Goal: Task Accomplishment & Management: Use online tool/utility

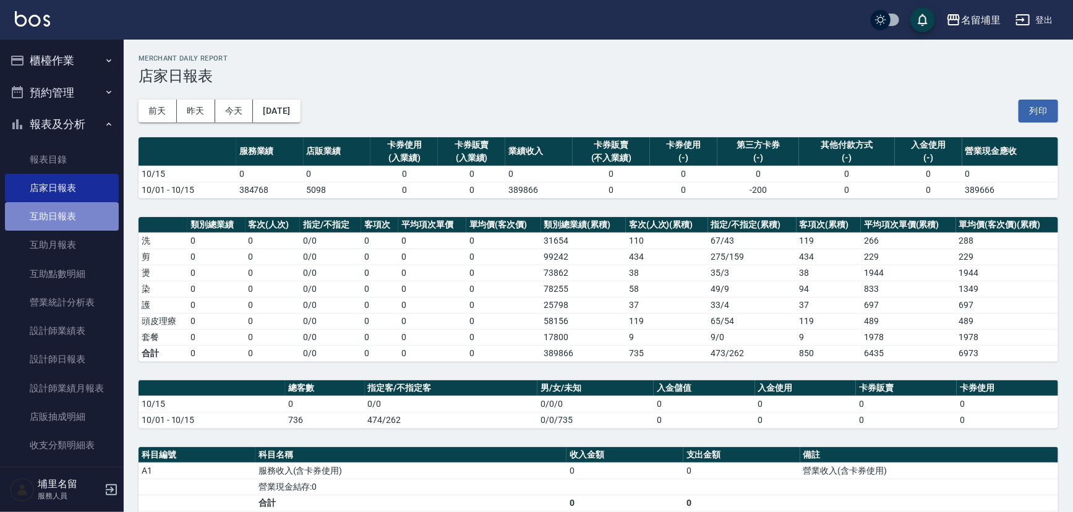
click at [70, 203] on link "互助日報表" at bounding box center [62, 216] width 114 height 28
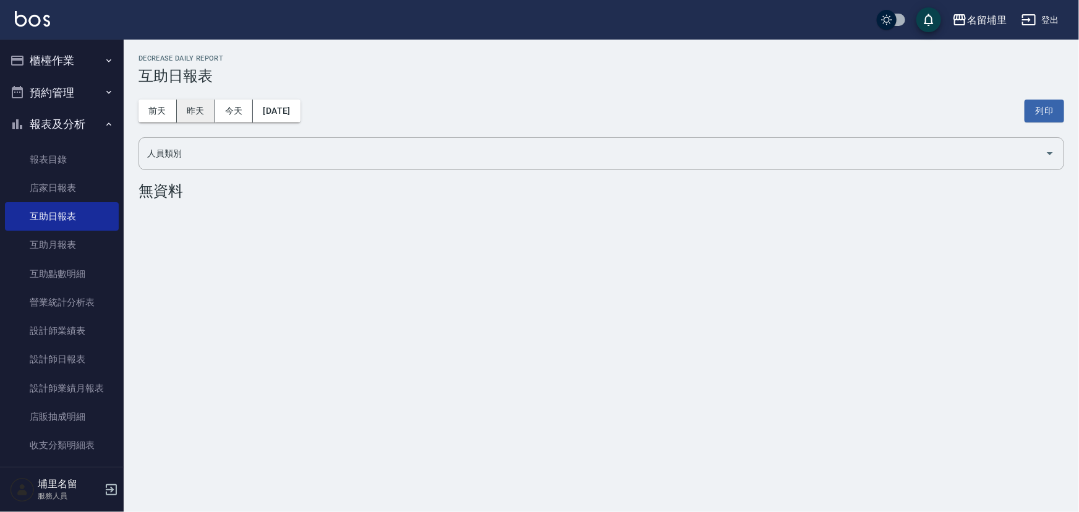
click at [201, 112] on button "昨天" at bounding box center [196, 111] width 38 height 23
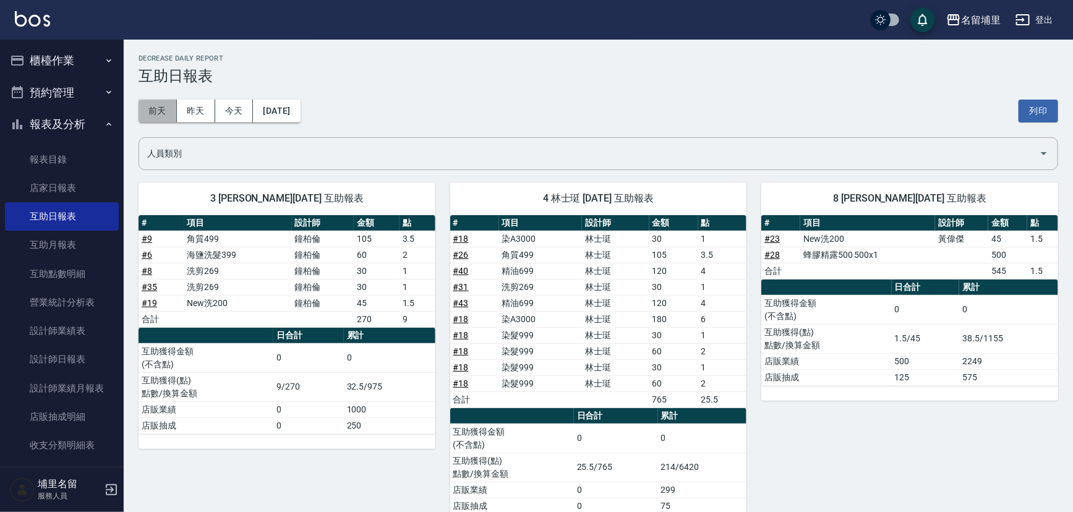
click at [158, 101] on button "前天" at bounding box center [158, 111] width 38 height 23
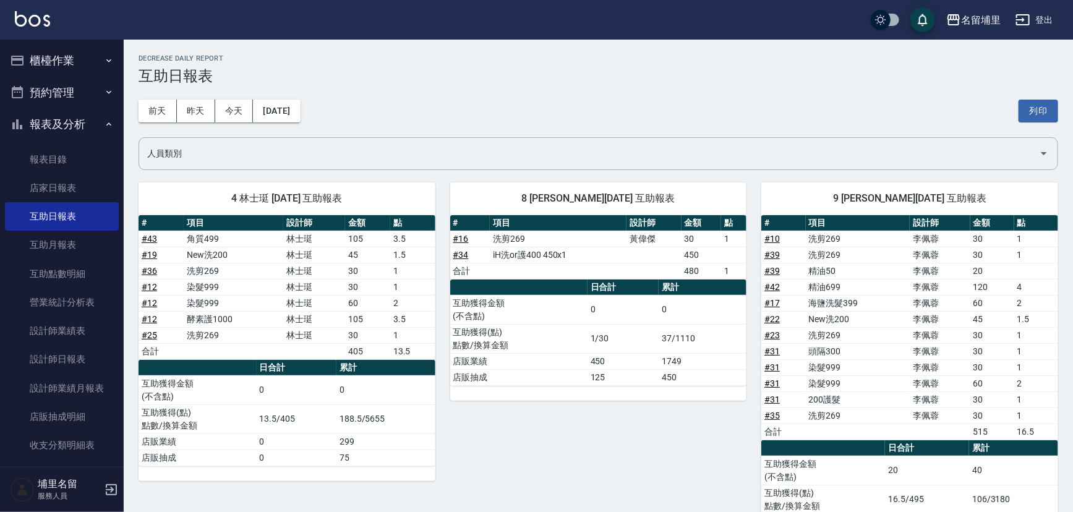
click at [69, 58] on button "櫃檯作業" at bounding box center [62, 61] width 114 height 32
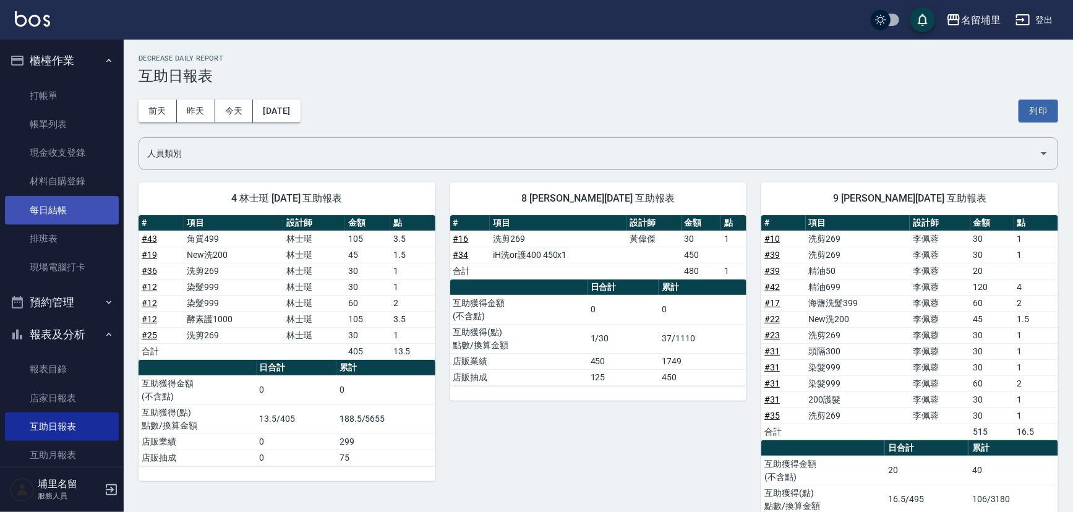
click at [77, 202] on link "每日結帳" at bounding box center [62, 210] width 114 height 28
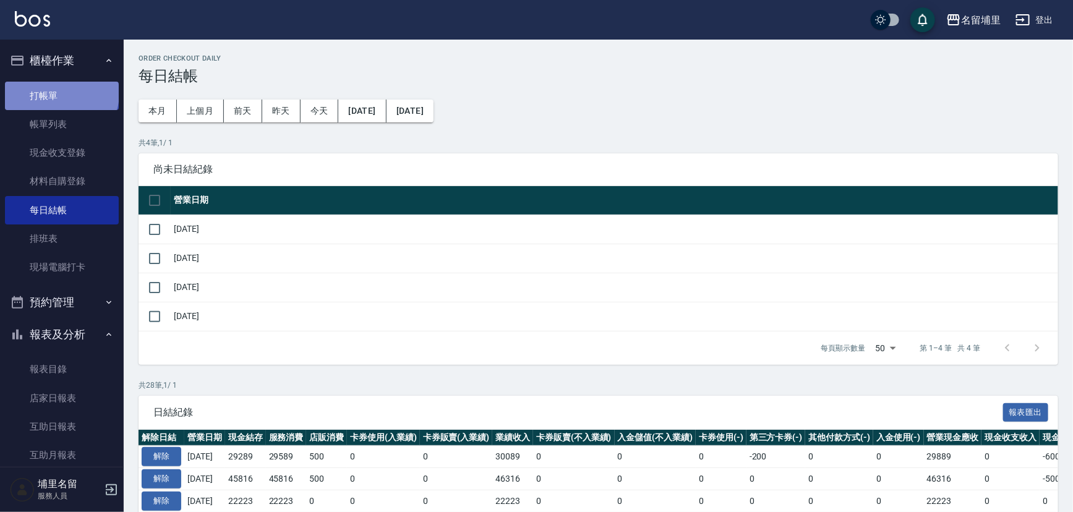
click at [61, 93] on link "打帳單" at bounding box center [62, 96] width 114 height 28
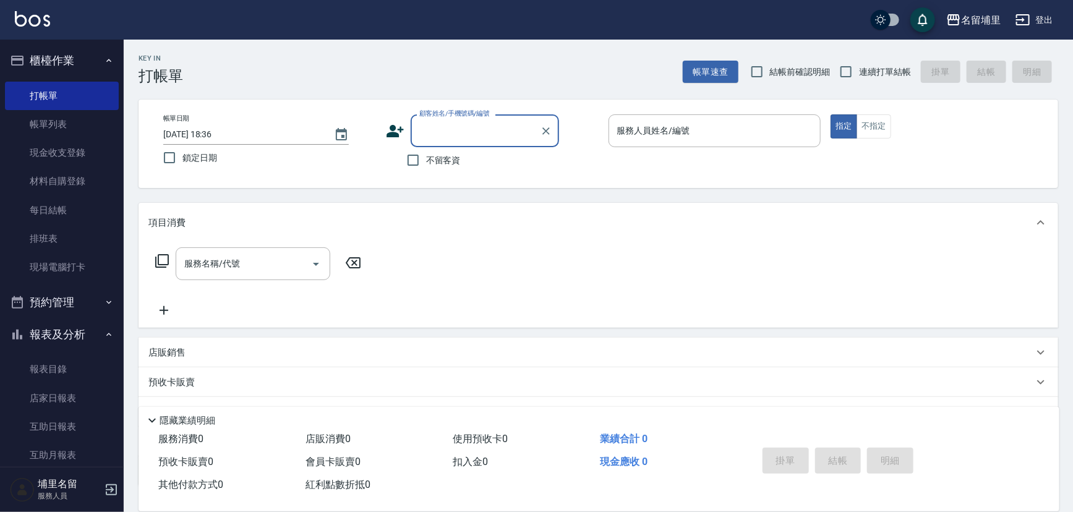
click at [67, 67] on button "櫃檯作業" at bounding box center [62, 61] width 114 height 32
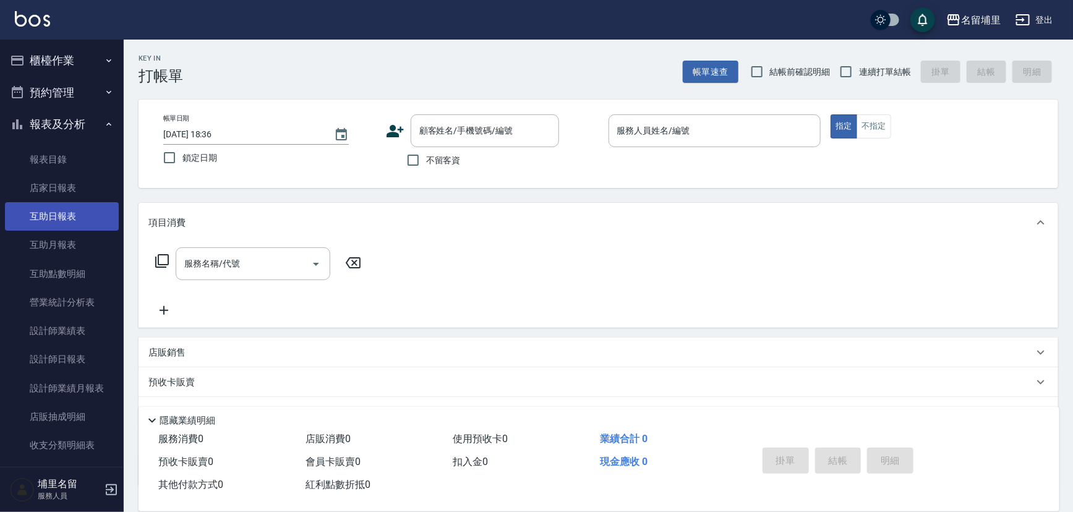
click at [100, 205] on link "互助日報表" at bounding box center [62, 216] width 114 height 28
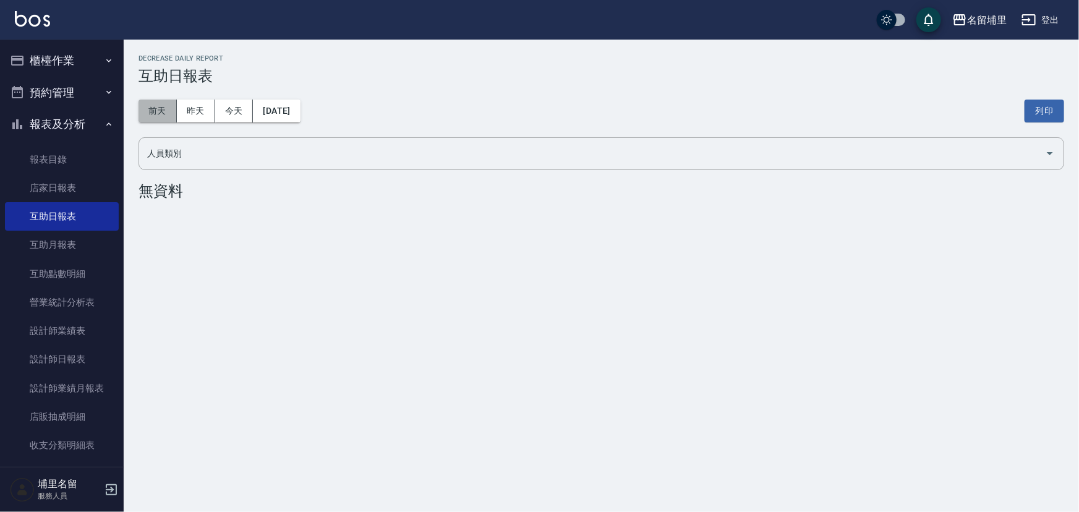
click at [152, 100] on button "前天" at bounding box center [158, 111] width 38 height 23
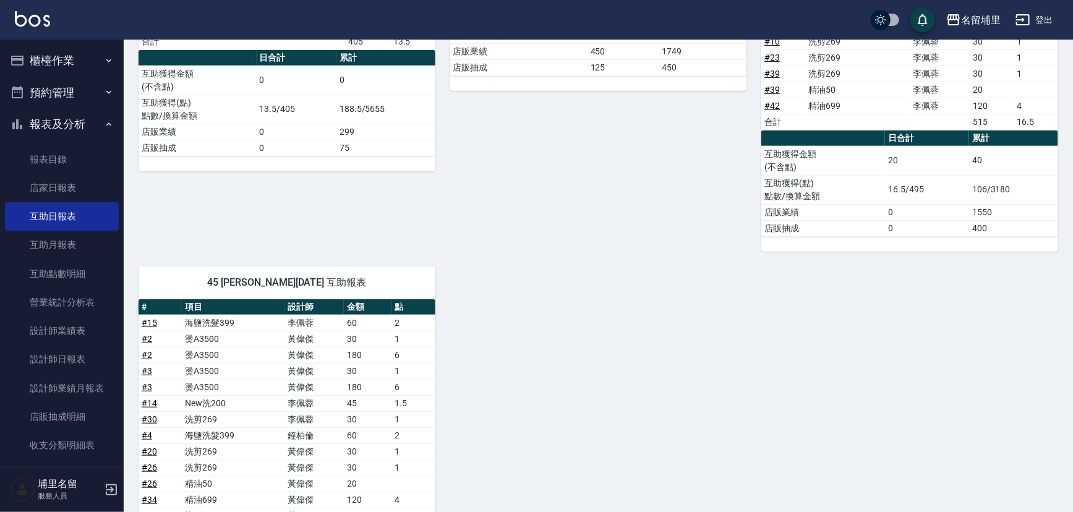
scroll to position [189, 0]
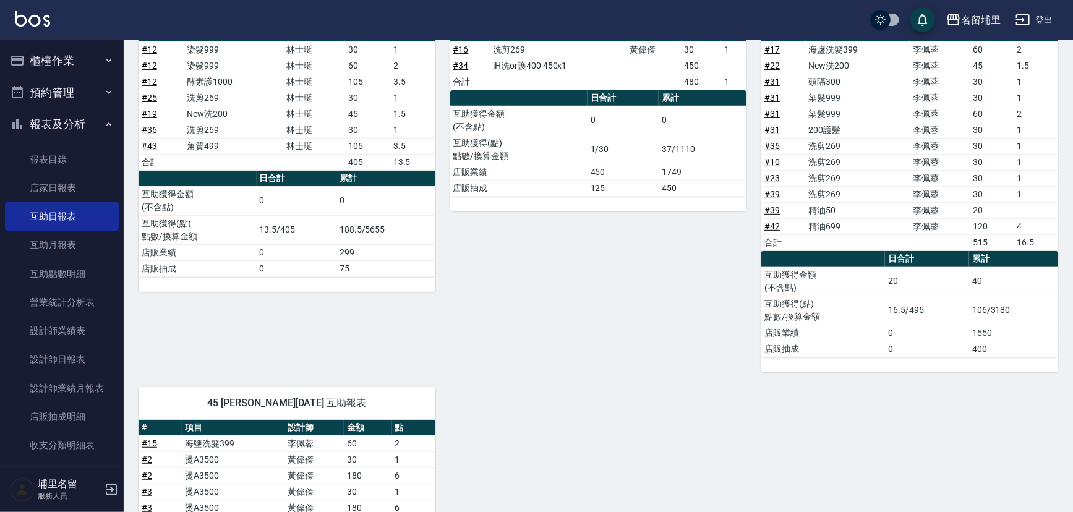
click at [79, 72] on button "櫃檯作業" at bounding box center [62, 61] width 114 height 32
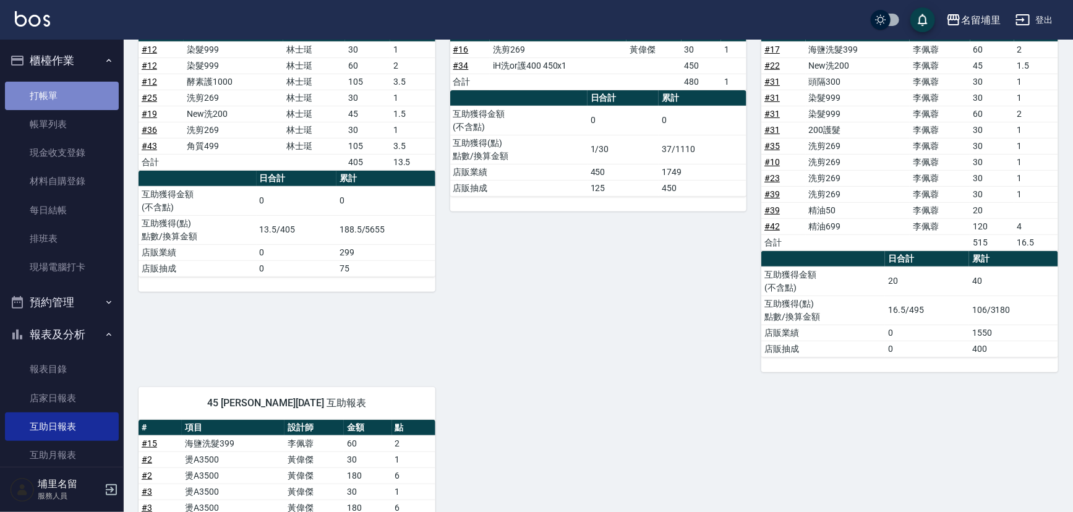
click at [90, 93] on link "打帳單" at bounding box center [62, 96] width 114 height 28
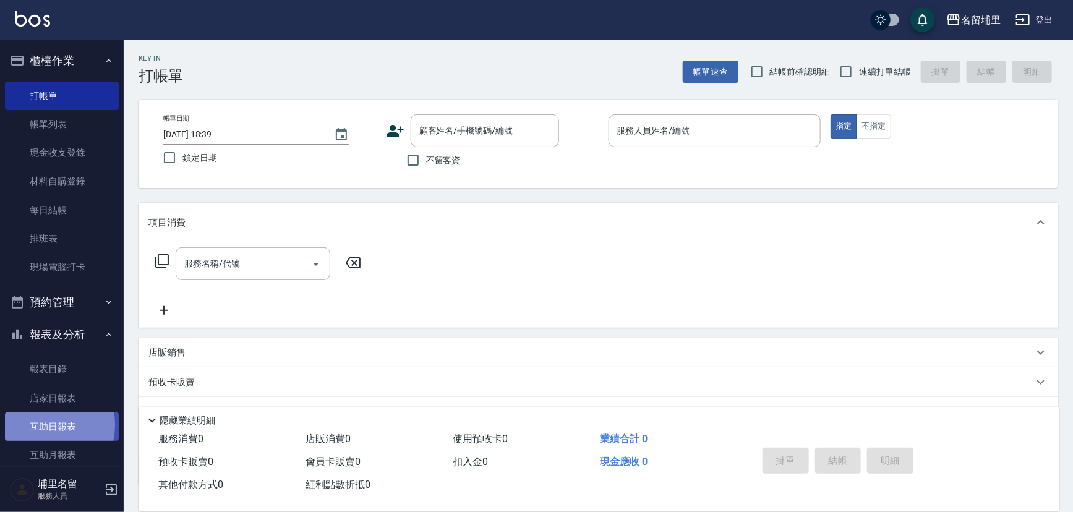
click at [35, 425] on link "互助日報表" at bounding box center [62, 427] width 114 height 28
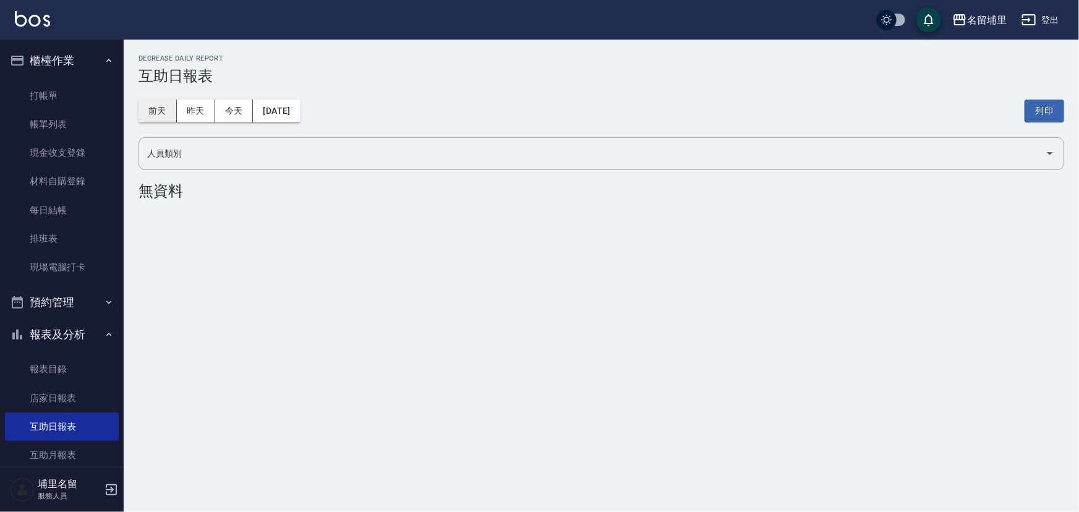
click at [169, 104] on button "前天" at bounding box center [158, 111] width 38 height 23
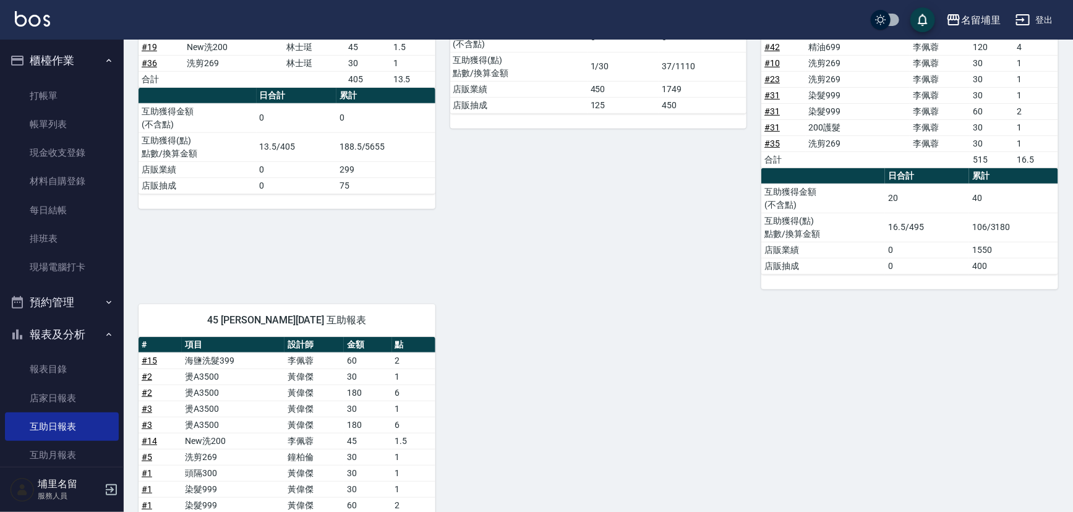
scroll to position [337, 0]
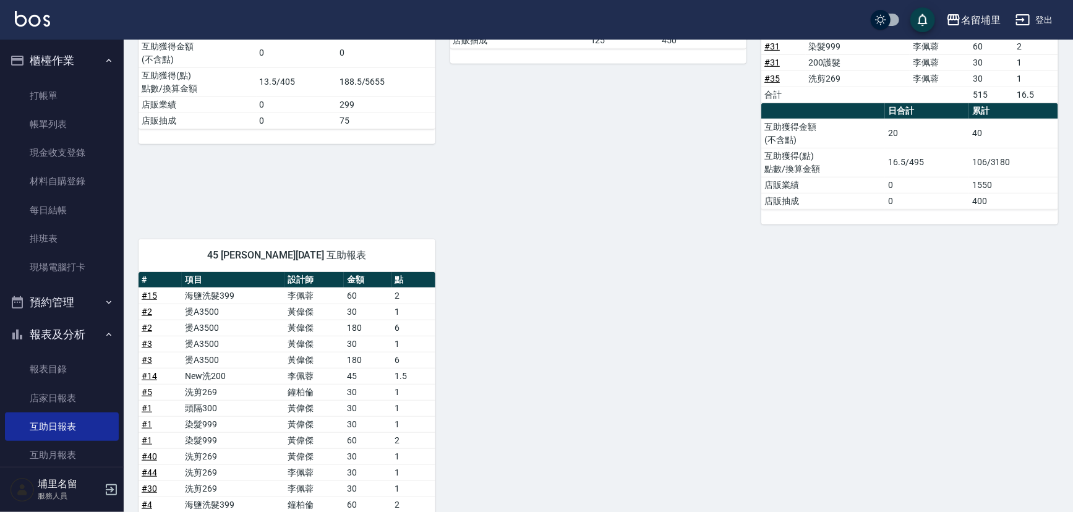
click at [151, 291] on link "# 15" at bounding box center [149, 296] width 15 height 10
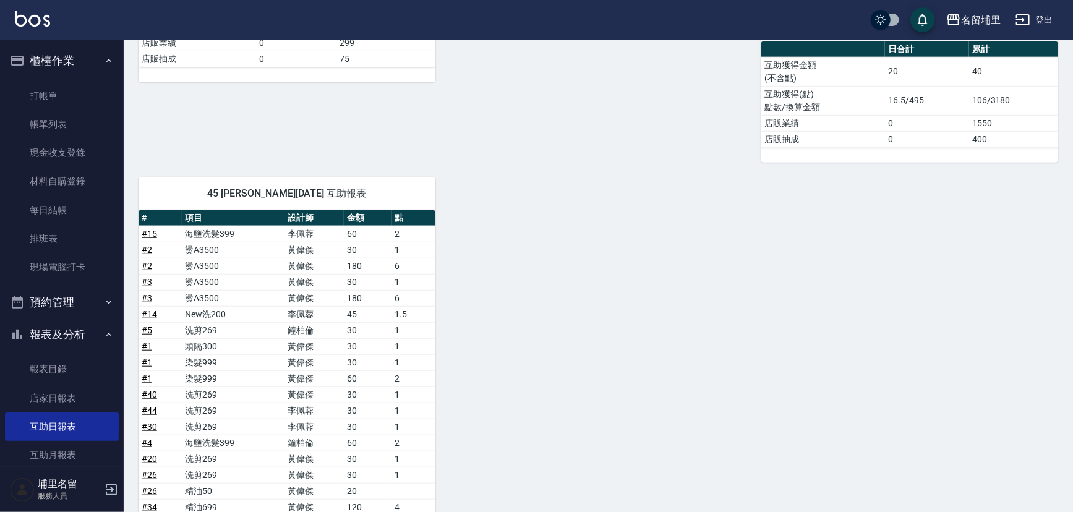
scroll to position [506, 0]
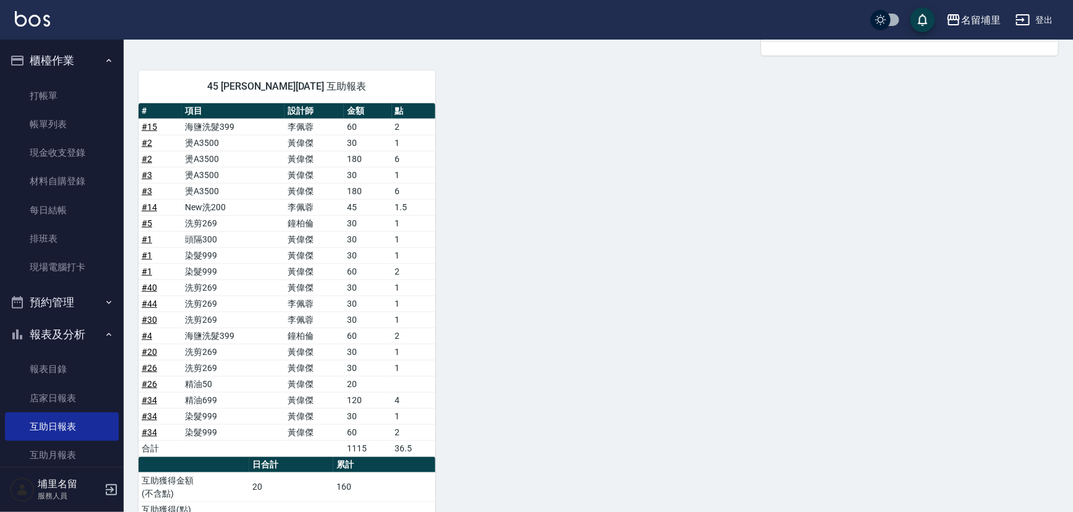
click at [150, 331] on link "# 4" at bounding box center [147, 336] width 11 height 10
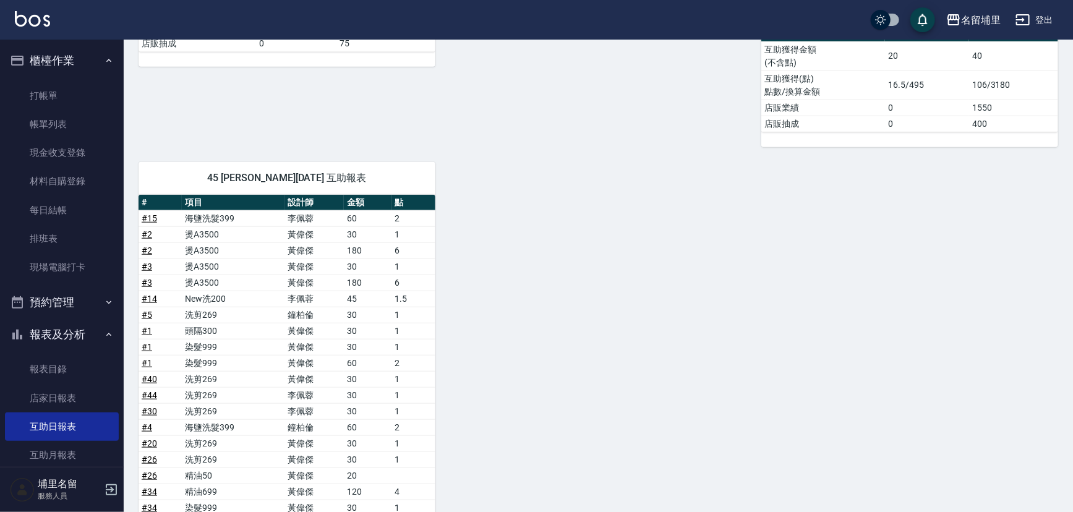
scroll to position [414, 0]
click at [154, 216] on link "# 15" at bounding box center [149, 218] width 15 height 10
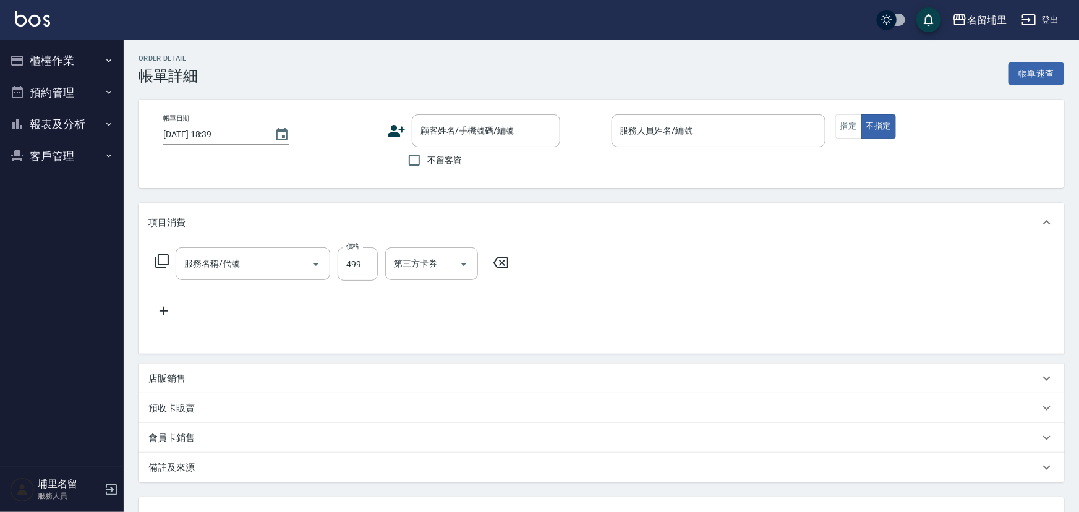
type input "2025/10/13 18:06"
checkbox input "true"
type input "李佩蓉-9"
type input "海鹽洗髮399(1399)"
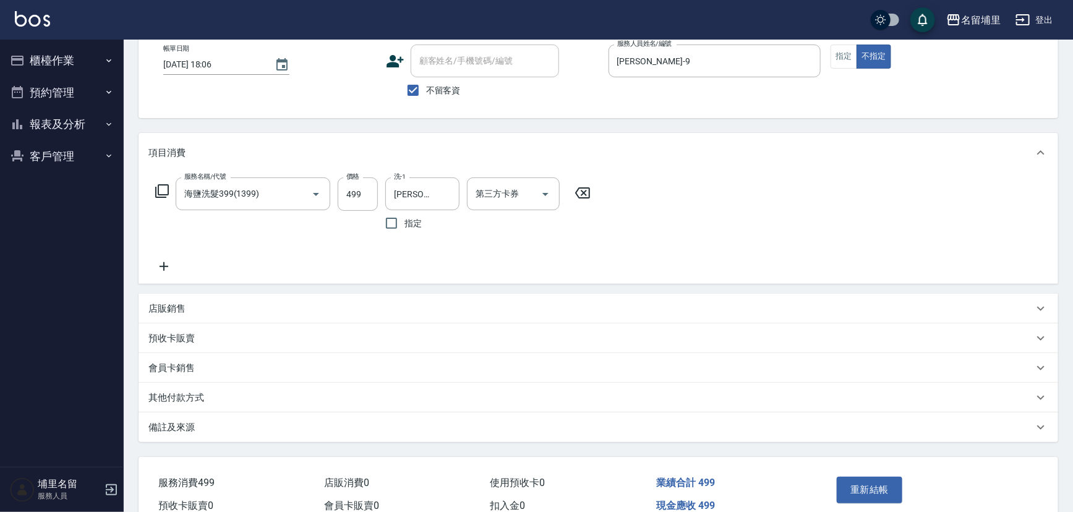
scroll to position [131, 0]
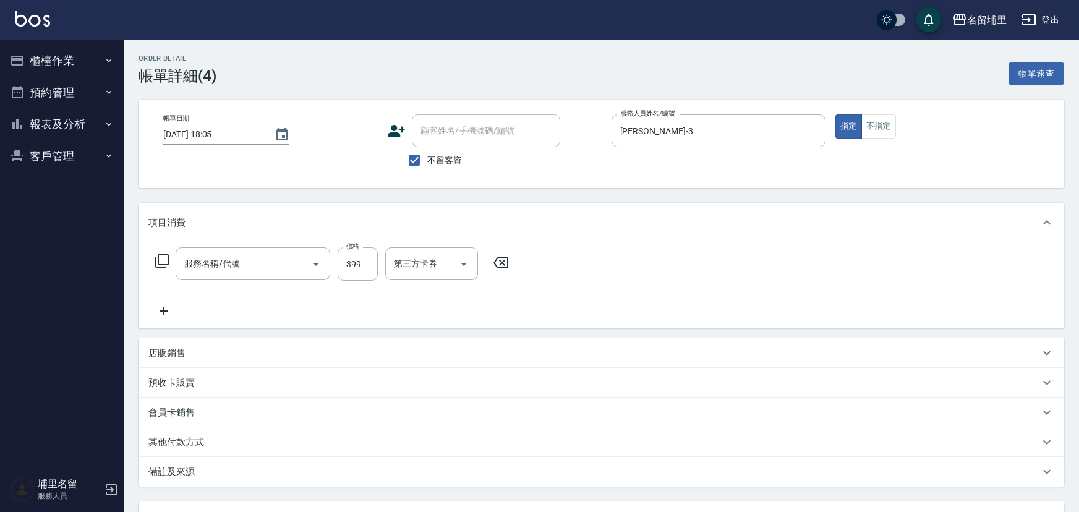
type input "海鹽洗髮399(1399)"
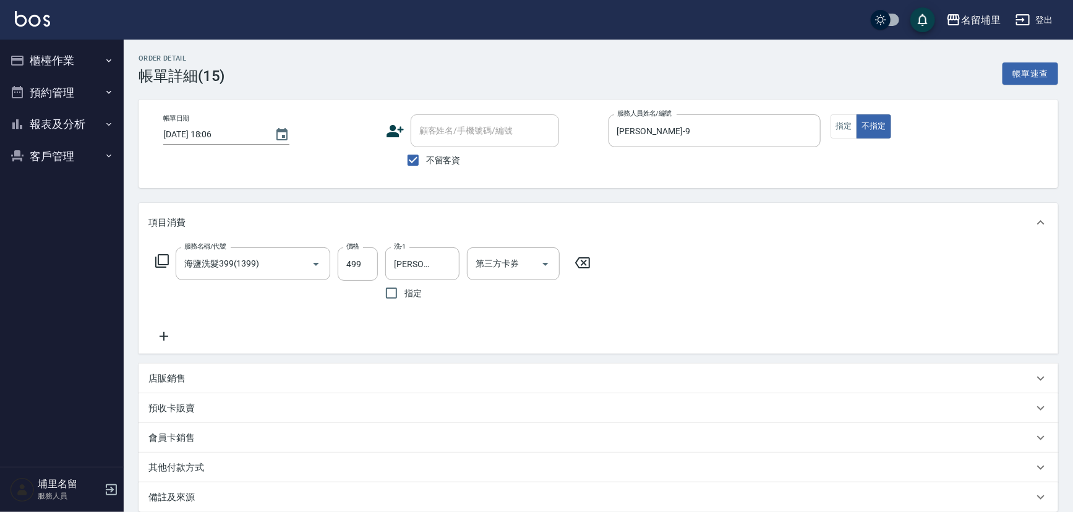
click at [579, 257] on icon at bounding box center [582, 262] width 15 height 11
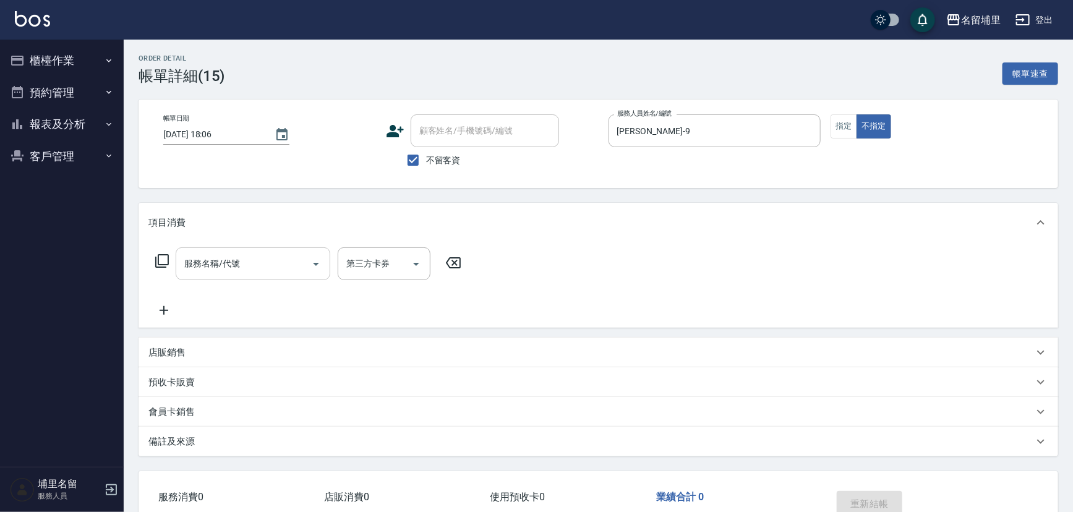
click at [281, 269] on input "服務名稱/代號" at bounding box center [243, 264] width 125 height 22
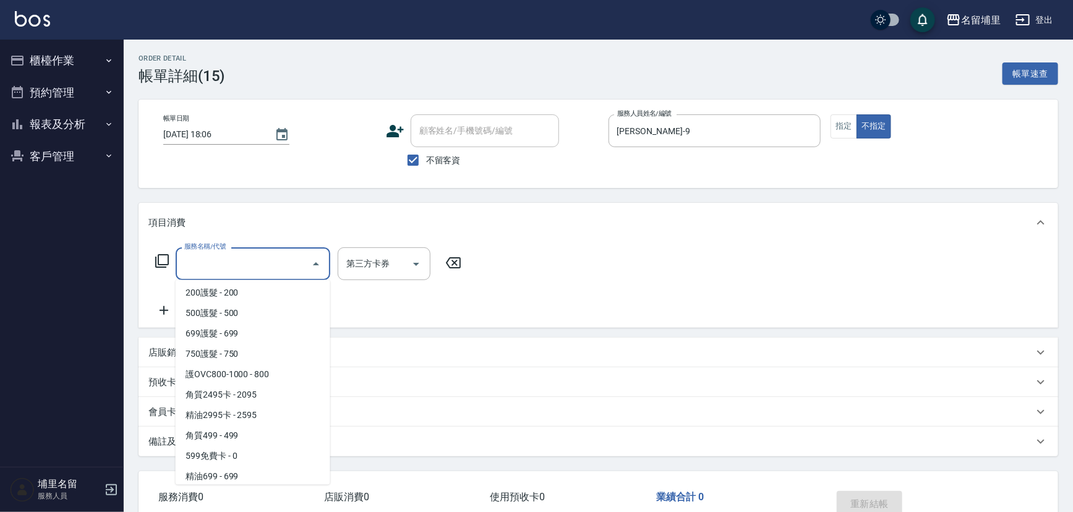
scroll to position [690, 0]
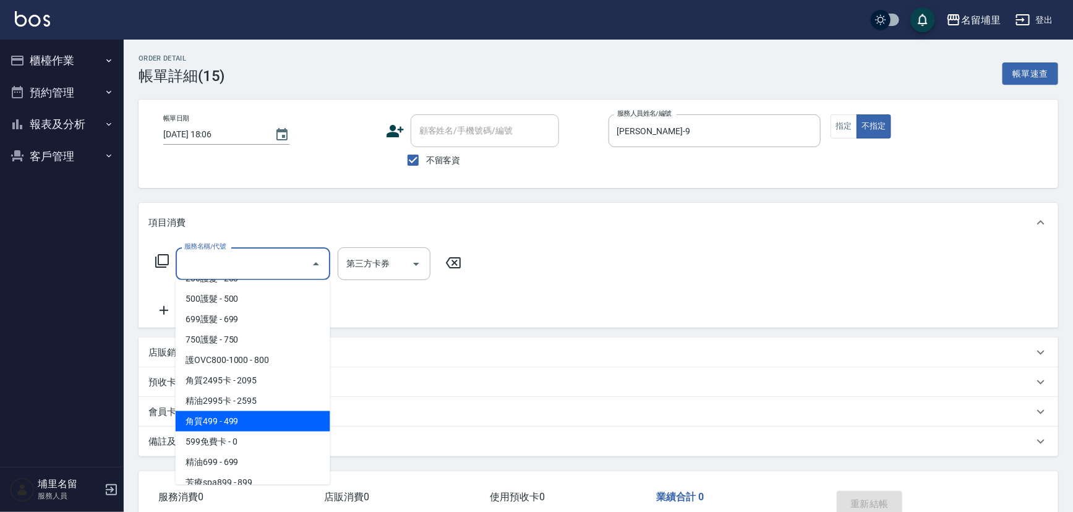
click at [273, 419] on span "角質499 - 499" at bounding box center [253, 421] width 155 height 20
type input "角質499(649)"
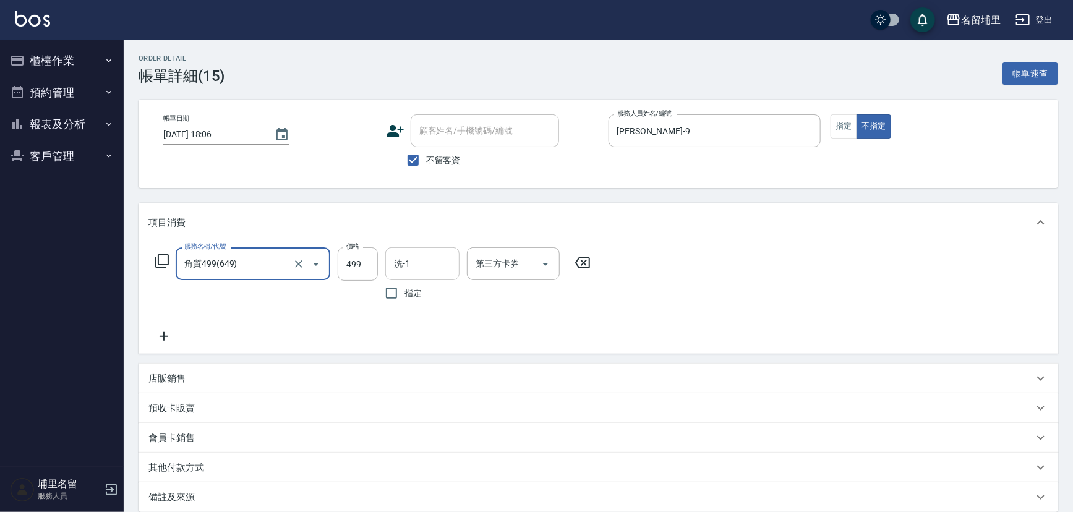
click at [408, 270] on input "洗-1" at bounding box center [422, 264] width 63 height 22
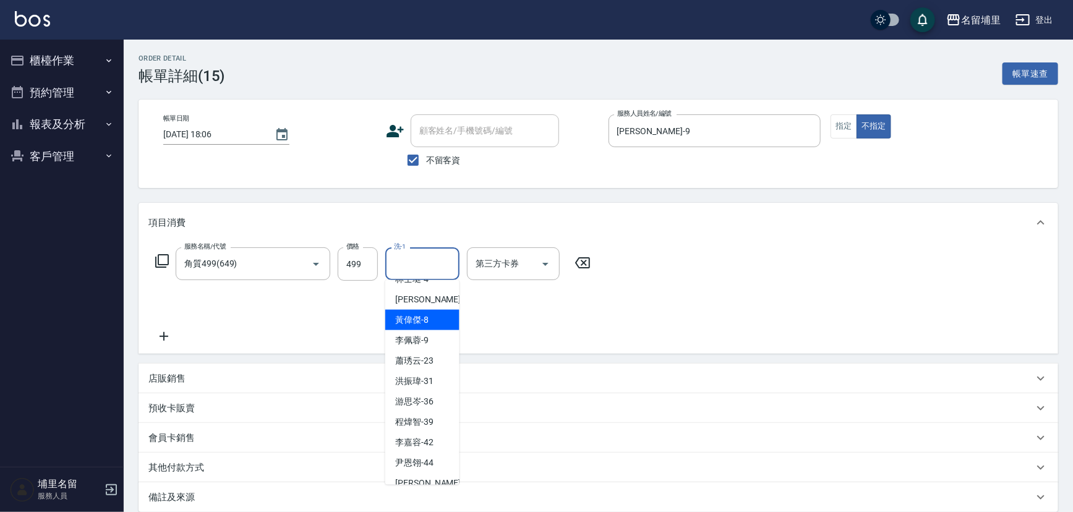
scroll to position [56, 0]
click at [411, 464] on span "潘宇浩 -45" at bounding box center [434, 464] width 78 height 13
type input "潘宇浩-45"
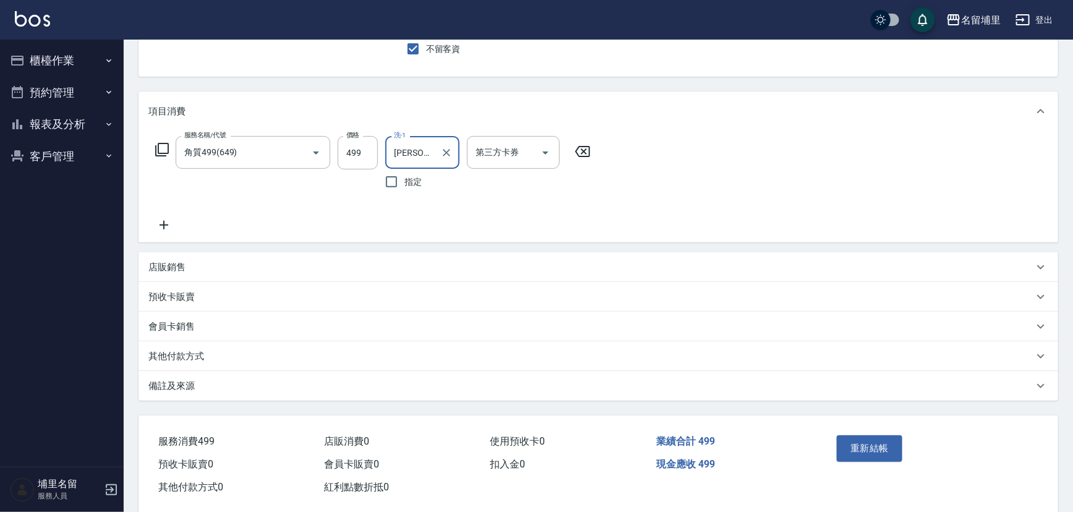
scroll to position [112, 0]
click at [875, 451] on button "重新結帳" at bounding box center [870, 448] width 66 height 26
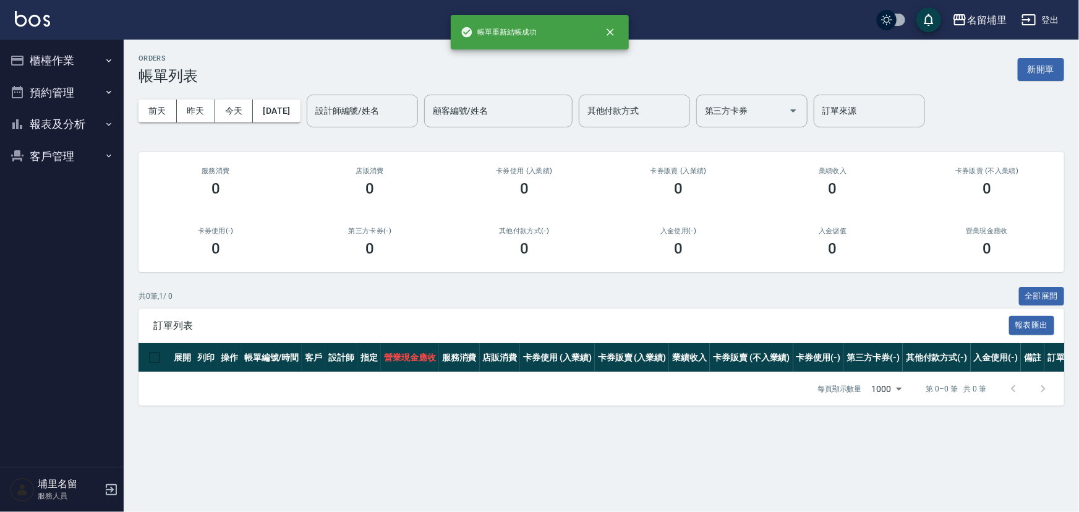
click at [85, 124] on button "報表及分析" at bounding box center [62, 124] width 114 height 32
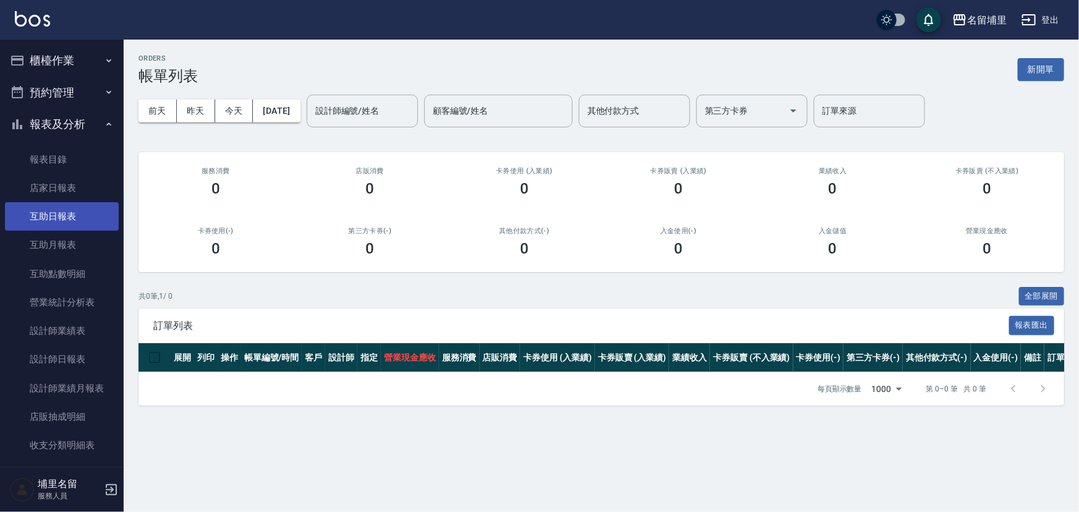
click at [107, 202] on link "互助日報表" at bounding box center [62, 216] width 114 height 28
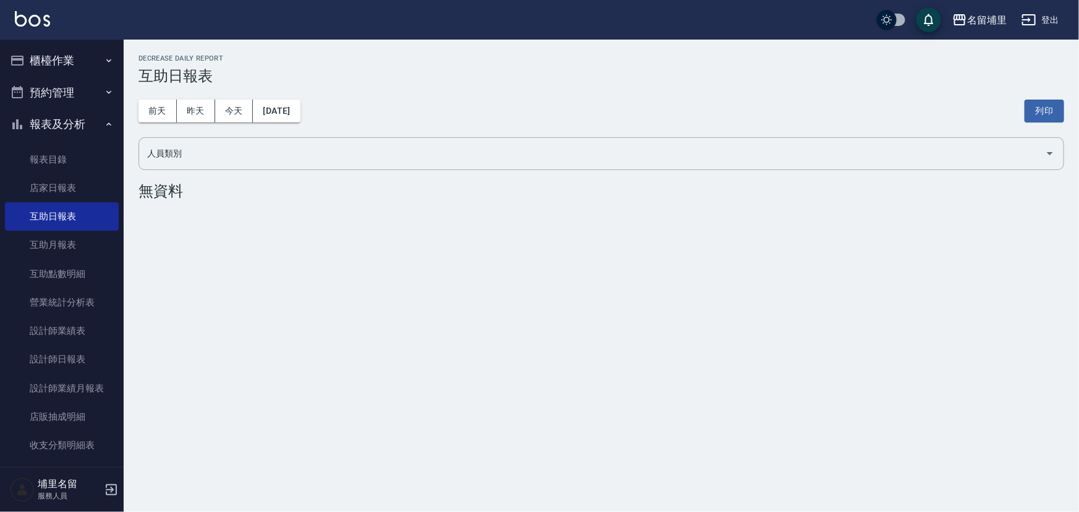
click at [165, 98] on div "前天 昨天 今天 2025/10/15 列印" at bounding box center [602, 111] width 926 height 53
click at [168, 105] on button "前天" at bounding box center [158, 111] width 38 height 23
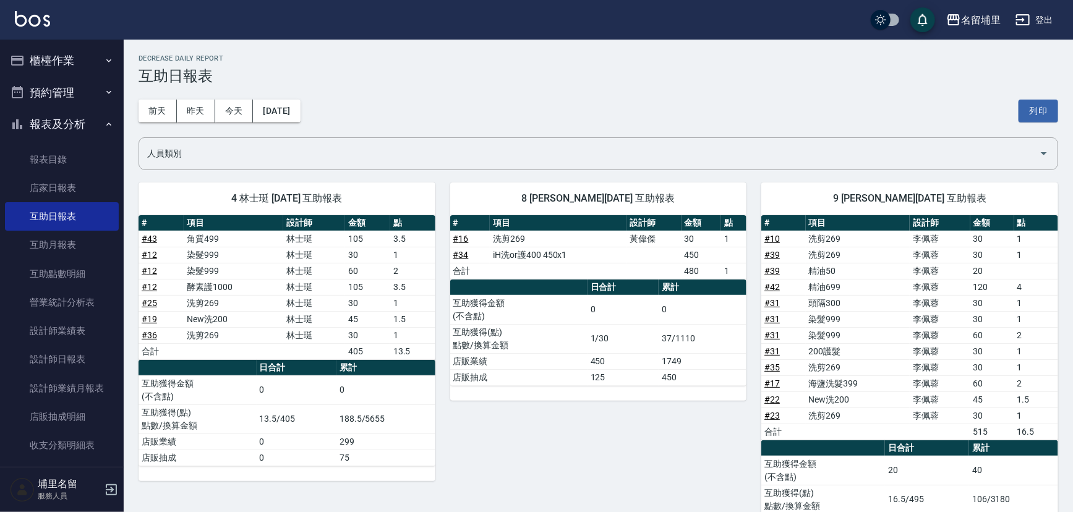
click at [79, 59] on button "櫃檯作業" at bounding box center [62, 61] width 114 height 32
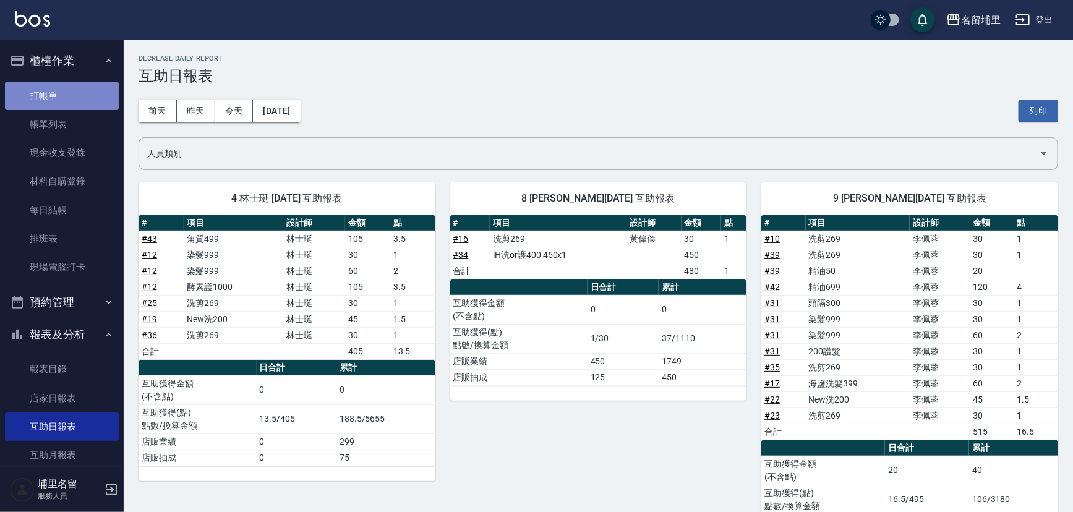
click at [70, 96] on link "打帳單" at bounding box center [62, 96] width 114 height 28
